Goal: Entertainment & Leisure: Consume media (video, audio)

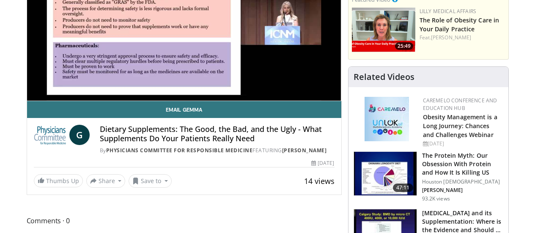
scroll to position [141, 0]
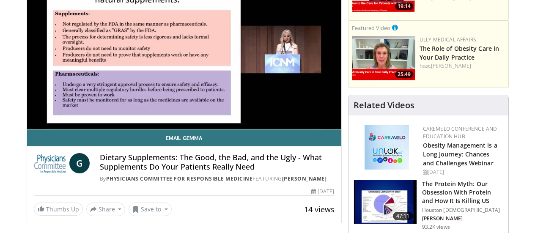
click at [33, 129] on div "10 seconds Tap to unmute" at bounding box center [184, 41] width 314 height 176
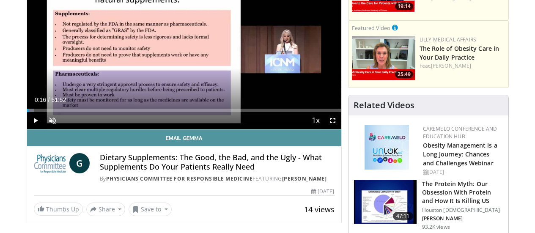
click at [45, 145] on link "Email Gemma" at bounding box center [184, 137] width 314 height 17
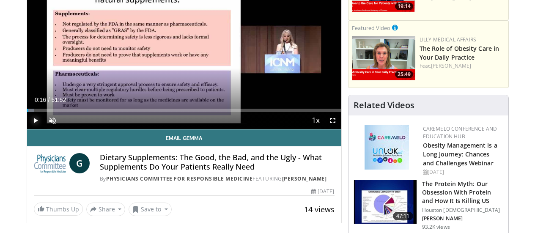
click at [27, 129] on span "Video Player" at bounding box center [35, 120] width 17 height 17
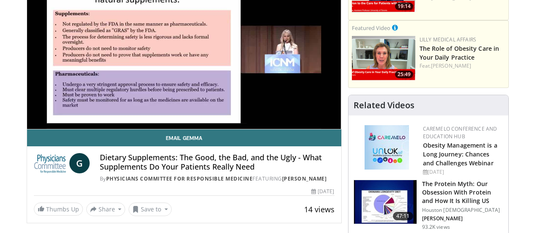
click at [47, 126] on video-js "**********" at bounding box center [184, 41] width 314 height 177
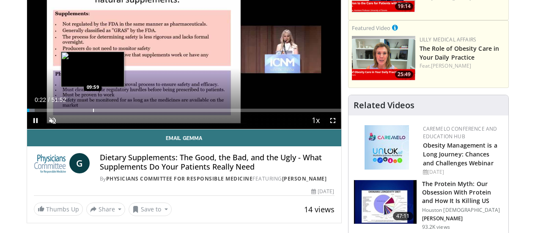
click at [71, 112] on div "Loaded : 2.55% 00:22 09:59" at bounding box center [184, 110] width 314 height 3
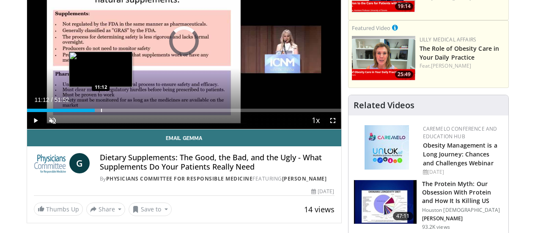
click at [79, 112] on div "Loaded : 21.36% 11:08 11:12" at bounding box center [184, 110] width 314 height 3
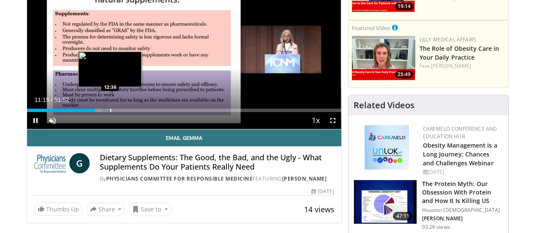
click at [89, 112] on div "Loaded : 23.78% 11:15 12:36" at bounding box center [184, 110] width 314 height 3
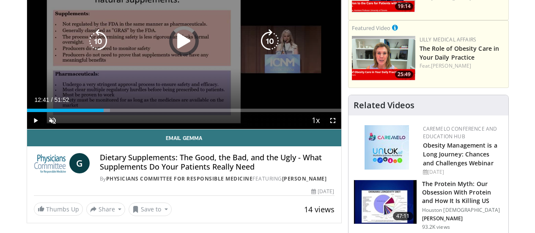
click at [0, 0] on div "Progress Bar" at bounding box center [0, 0] width 0 height 0
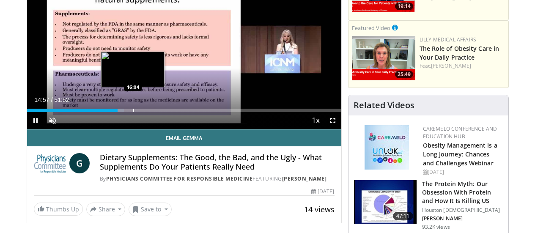
click at [133, 112] on div "Progress Bar" at bounding box center [133, 110] width 1 height 3
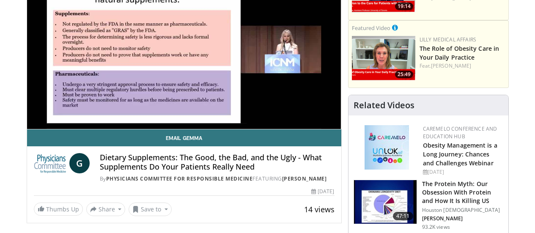
click at [122, 126] on video-js "**********" at bounding box center [184, 41] width 314 height 177
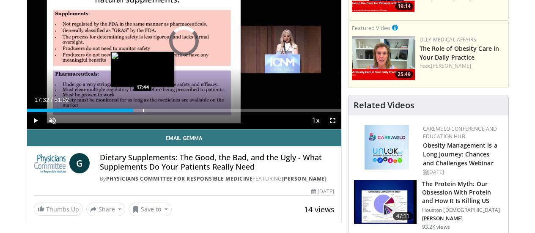
click at [143, 112] on div "Progress Bar" at bounding box center [143, 110] width 1 height 3
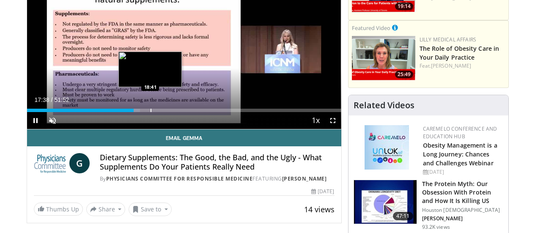
click at [129, 112] on div "Loaded : 35.99% 17:38 18:41" at bounding box center [184, 110] width 314 height 3
click at [138, 112] on div "Loaded : 38.24% 18:44 20:06" at bounding box center [184, 110] width 314 height 3
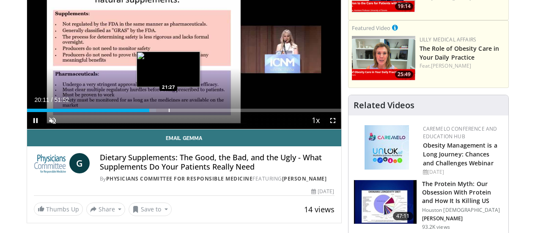
click at [169, 112] on div "Progress Bar" at bounding box center [169, 110] width 1 height 3
click at [152, 112] on div "Loaded : 43.38% 21:29 22:13" at bounding box center [184, 110] width 314 height 3
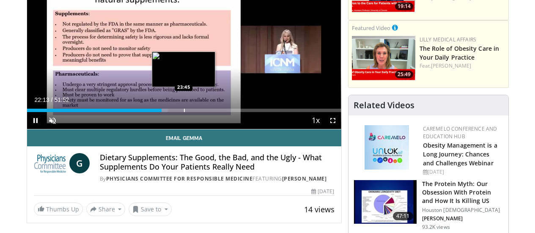
click at [162, 112] on div "Loaded : 44.95% 22:14 23:45" at bounding box center [184, 110] width 314 height 3
click at [171, 112] on div "Loaded : 48.13% 23:56 25:02" at bounding box center [184, 110] width 314 height 3
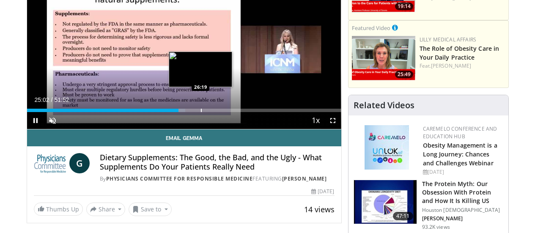
click at [201, 112] on div "Progress Bar" at bounding box center [201, 110] width 1 height 3
click at [210, 112] on div "Progress Bar" at bounding box center [210, 110] width 1 height 3
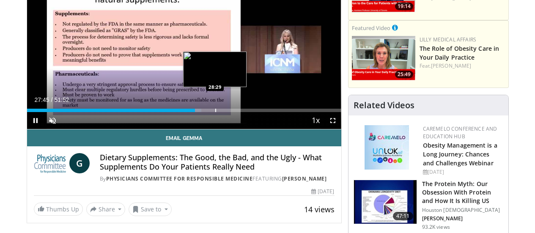
click at [215, 112] on div "Progress Bar" at bounding box center [215, 110] width 1 height 3
click at [226, 112] on div "Progress Bar" at bounding box center [226, 110] width 1 height 3
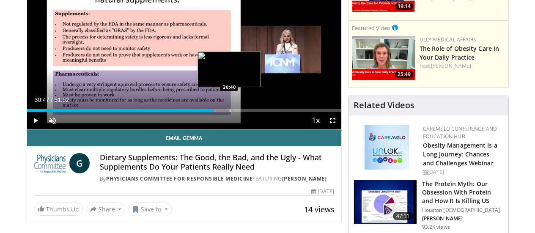
click at [209, 112] on div "Progress Bar" at bounding box center [212, 110] width 6 height 3
click at [234, 112] on div "Progress Bar" at bounding box center [234, 110] width 1 height 3
click at [217, 112] on div "Loaded : 62.34% 32:00 32:00" at bounding box center [184, 110] width 314 height 3
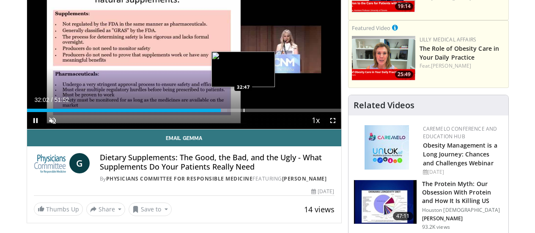
click at [222, 112] on div "Progress Bar" at bounding box center [222, 110] width 9 height 3
click at [246, 112] on div "Progress Bar" at bounding box center [246, 110] width 1 height 3
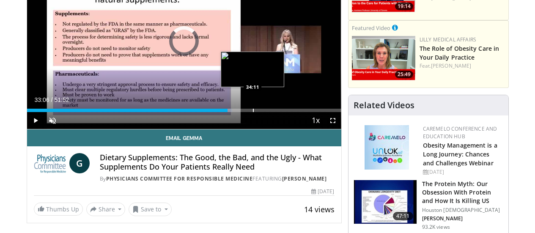
click at [253, 112] on div "Progress Bar" at bounding box center [253, 110] width 1 height 3
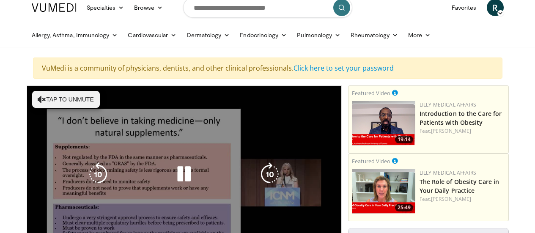
scroll to position [0, 0]
